Goal: Information Seeking & Learning: Understand process/instructions

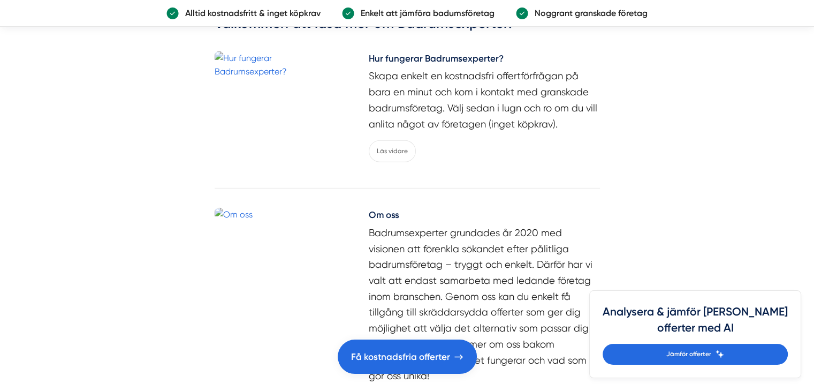
scroll to position [3111, 0]
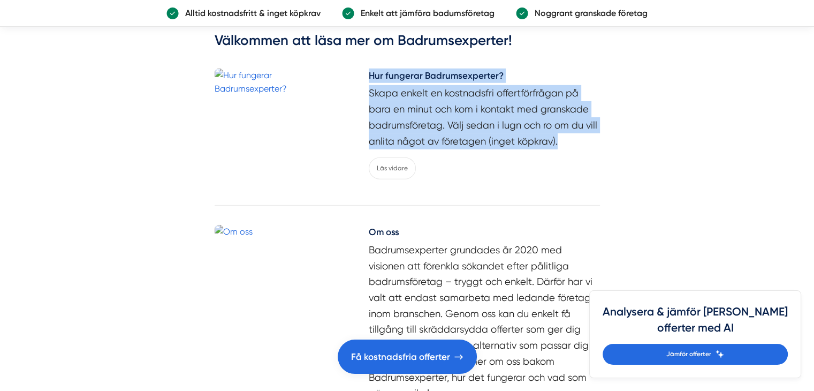
drag, startPoint x: 366, startPoint y: 52, endPoint x: 564, endPoint y: 125, distance: 211.0
click at [564, 125] on div "Hur fungerar Badrumsexperter? Skapa enkelt en kostnadsfri offertförfrågan på ba…" at bounding box center [407, 124] width 385 height 111
click at [557, 129] on div at bounding box center [557, 129] width 0 height 0
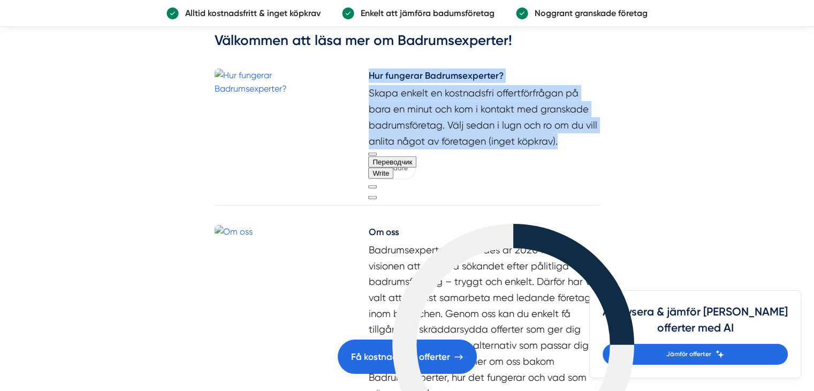
click at [377, 196] on button at bounding box center [372, 197] width 9 height 3
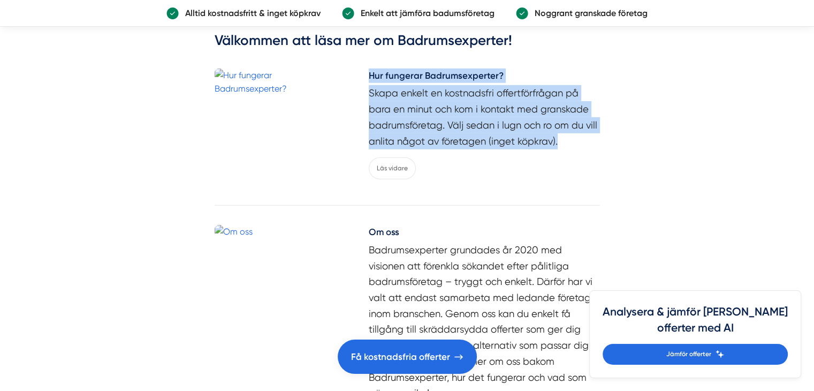
click at [394, 69] on h5 "Hur fungerar Badrumsexperter?" at bounding box center [484, 77] width 231 height 17
select select "sv"
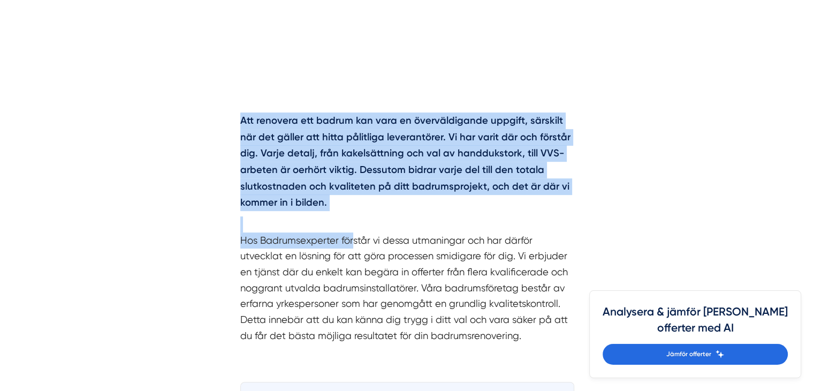
scroll to position [482, 0]
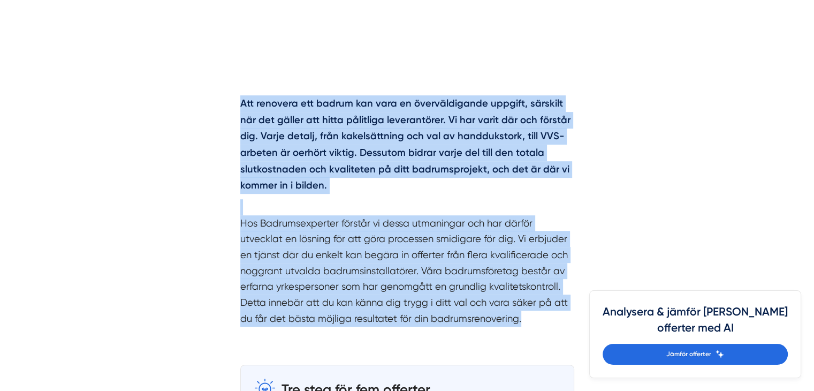
drag, startPoint x: 237, startPoint y: 155, endPoint x: 527, endPoint y: 312, distance: 329.1
click at [527, 312] on div "Att renovera ett badrum kan vara en överväldigande uppgift, särskilt när det gä…" at bounding box center [407, 213] width 385 height 269
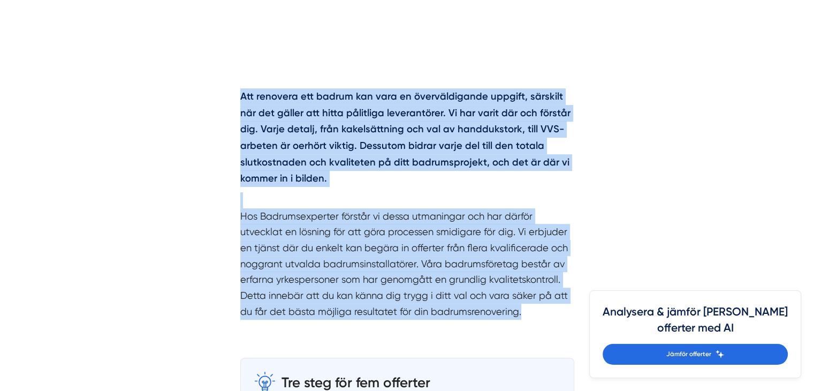
scroll to position [535, 0]
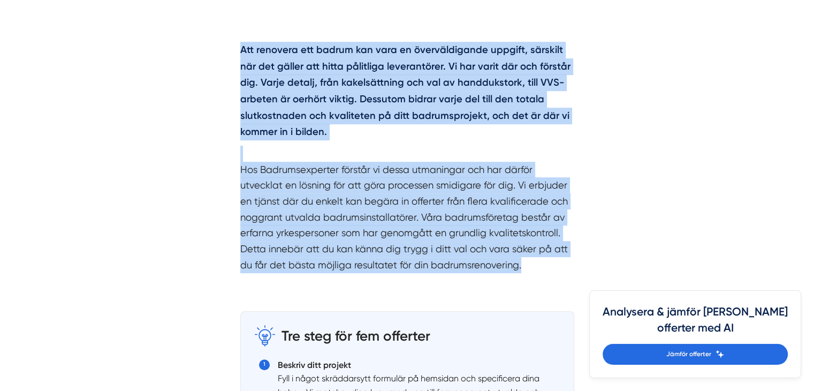
click at [297, 134] on p "Att renovera ett badrum kan vara en överväldigande uppgift, särskilt när det gä…" at bounding box center [407, 91] width 334 height 98
click at [272, 151] on p "Hos Badrumsexperter förstår vi dessa utmaningar och har därför utvecklat en lös…" at bounding box center [407, 209] width 334 height 127
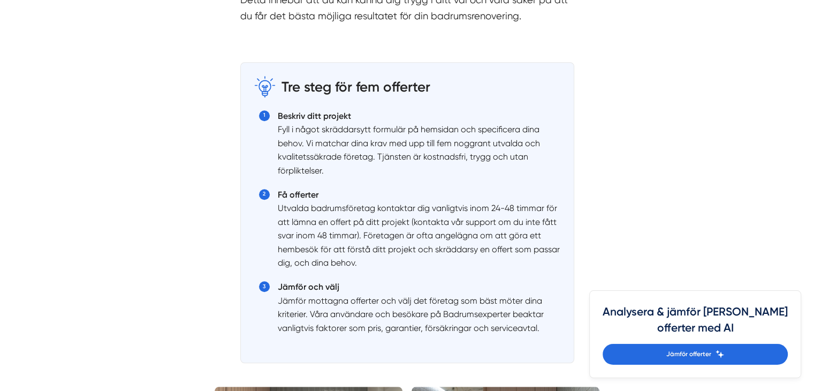
scroll to position [803, 0]
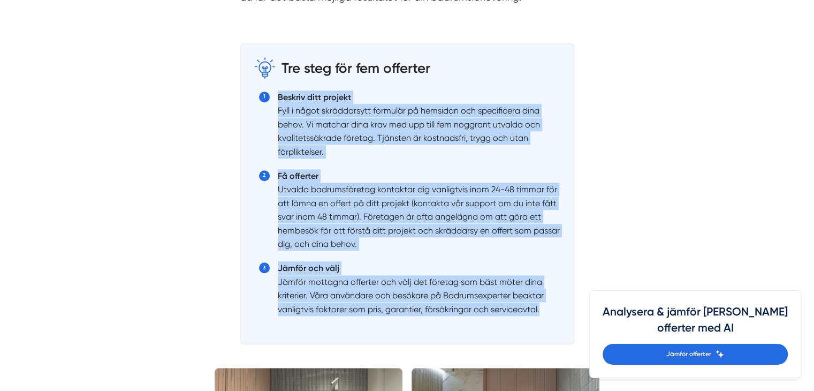
drag, startPoint x: 277, startPoint y: 92, endPoint x: 546, endPoint y: 301, distance: 340.6
click at [546, 301] on ol "Beskriv ditt projekt Fyll i något skräddarsytt formulär på hemsidan och specifi…" at bounding box center [407, 209] width 307 height 243
click at [539, 310] on div at bounding box center [539, 310] width 0 height 0
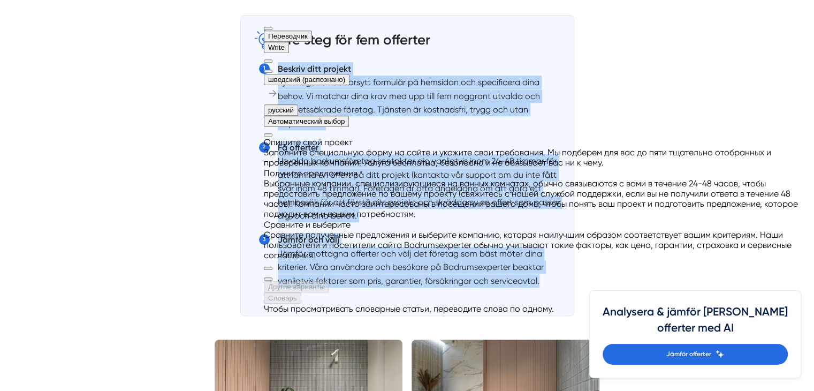
scroll to position [910, 0]
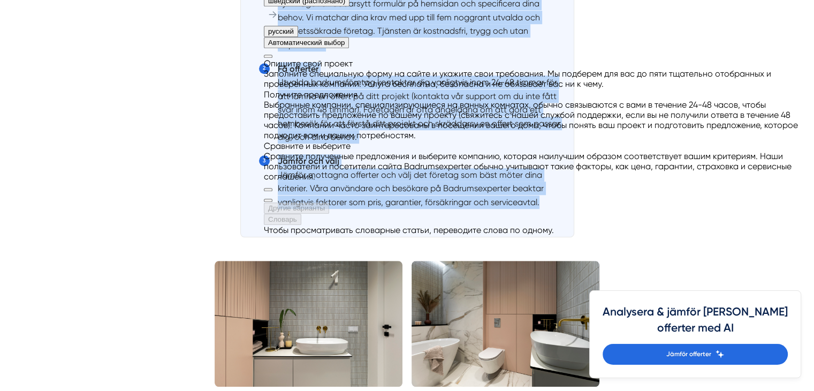
click at [242, 193] on div "Tre steg för fem offerter Beskriv ditt projekt Fyll i något skräddarsytt formul…" at bounding box center [407, 86] width 334 height 301
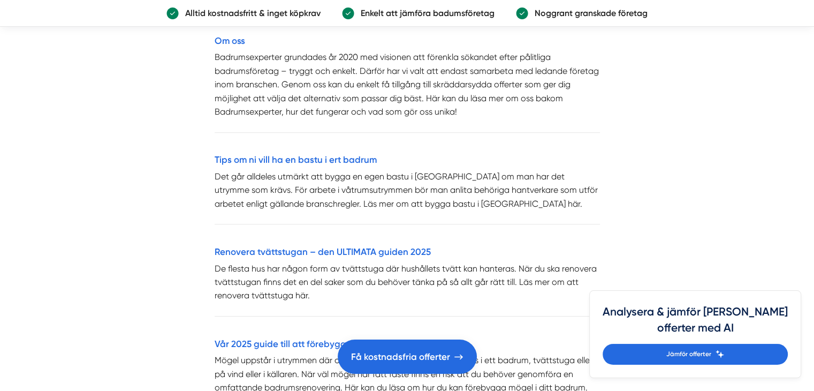
scroll to position [4817, 0]
